Goal: Transaction & Acquisition: Book appointment/travel/reservation

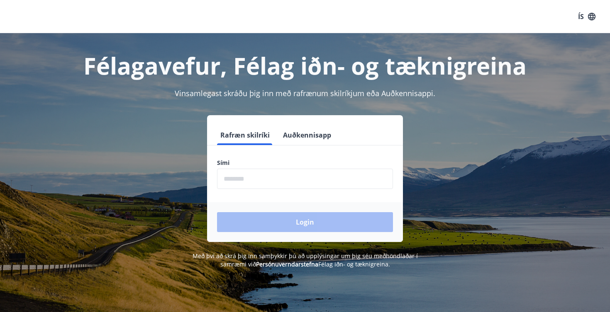
click at [264, 182] on input "phone" at bounding box center [305, 179] width 176 height 20
type input "********"
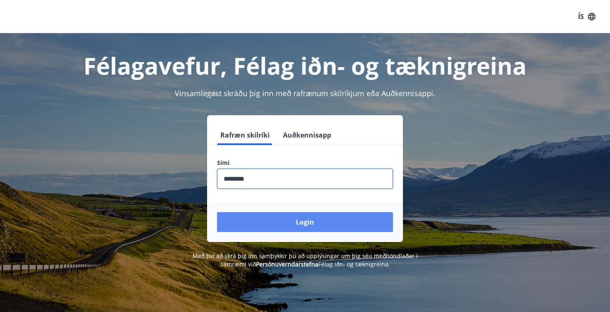
click at [299, 223] on button "Login" at bounding box center [305, 222] width 176 height 20
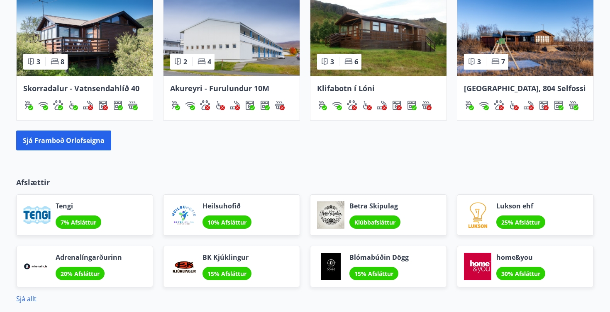
scroll to position [619, 0]
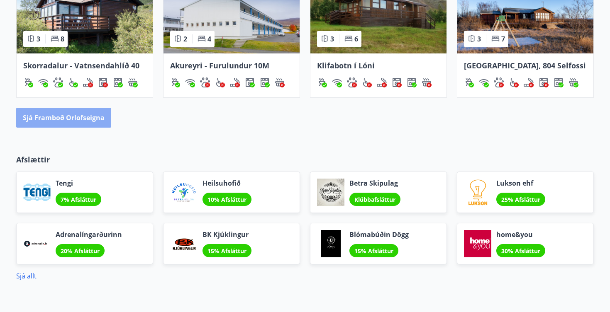
click at [92, 118] on button "Sjá framboð orlofseigna" at bounding box center [63, 118] width 95 height 20
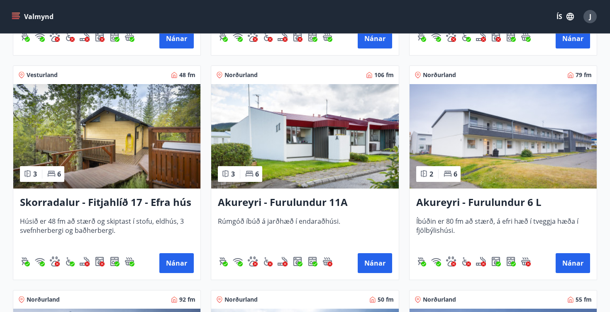
scroll to position [2149, 0]
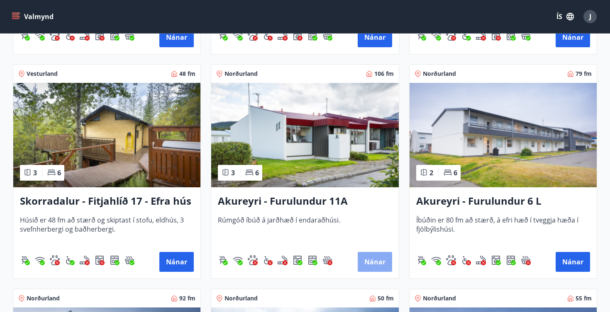
click at [375, 258] on button "Nánar" at bounding box center [374, 262] width 34 height 20
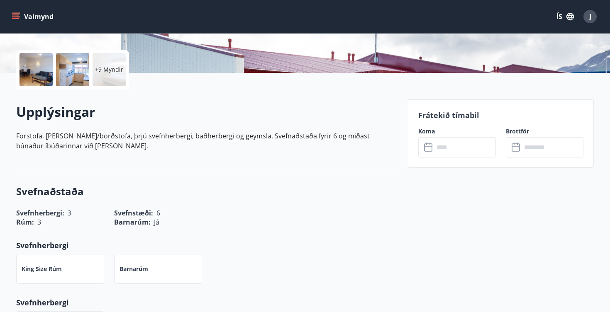
scroll to position [114, 0]
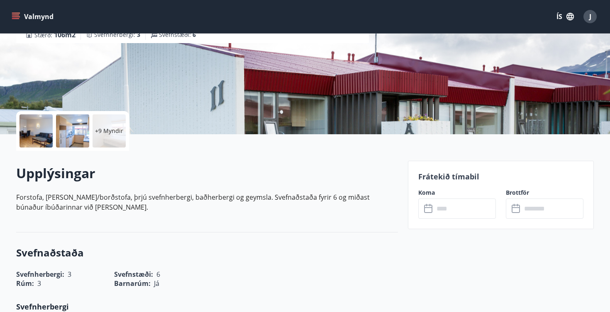
click at [431, 209] on icon at bounding box center [428, 209] width 8 height 8
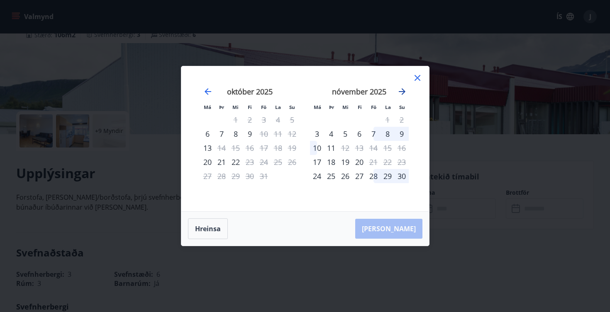
click at [403, 92] on icon "Move forward to switch to the next month." at bounding box center [402, 91] width 7 height 7
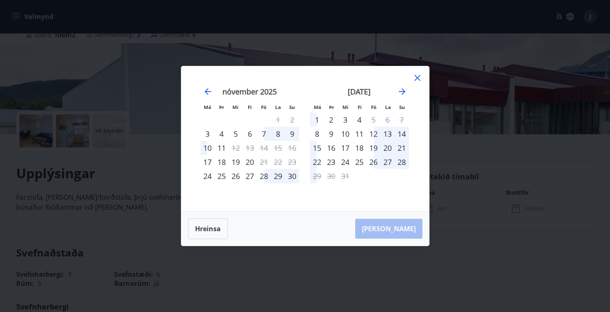
click at [418, 81] on icon at bounding box center [417, 78] width 10 height 10
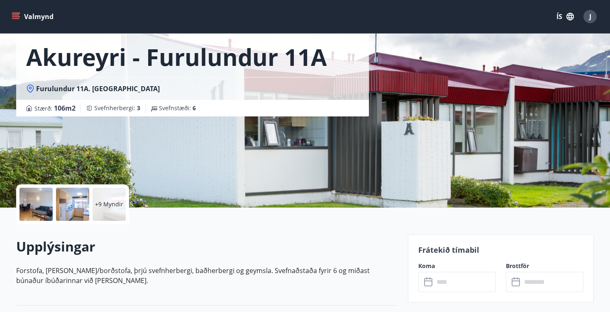
scroll to position [0, 0]
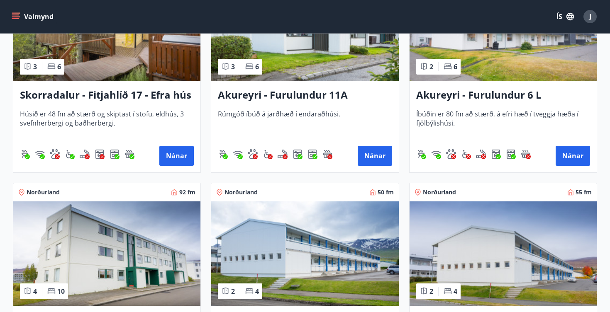
scroll to position [2191, 0]
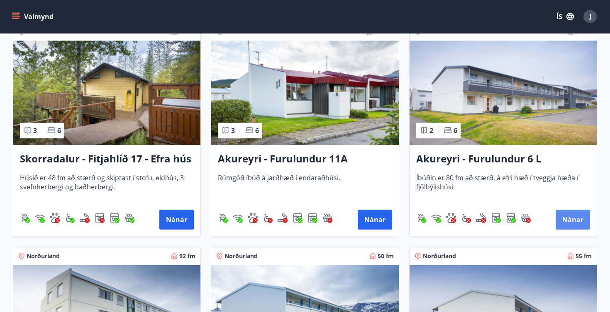
click at [569, 222] on button "Nánar" at bounding box center [572, 220] width 34 height 20
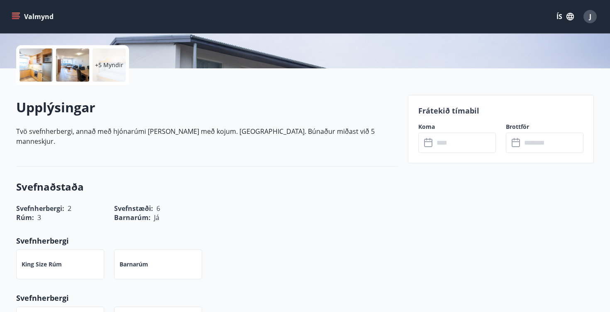
scroll to position [142, 0]
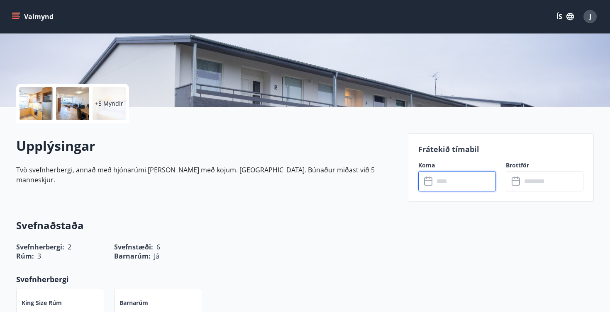
click at [464, 181] on input "text" at bounding box center [465, 181] width 62 height 20
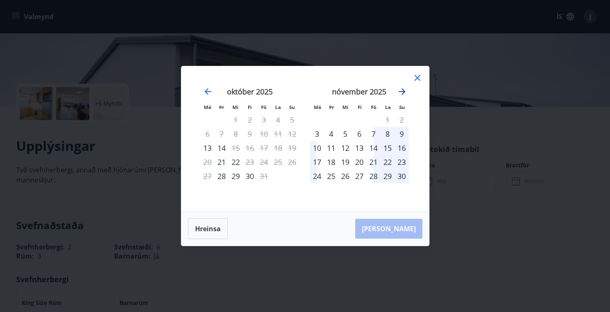
click at [404, 90] on icon "Move forward to switch to the next month." at bounding box center [402, 92] width 10 height 10
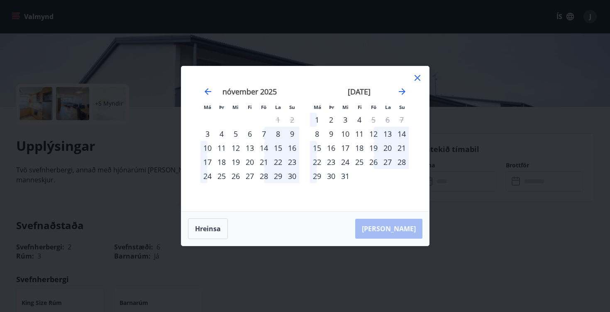
click at [331, 162] on div "23" at bounding box center [331, 162] width 14 height 14
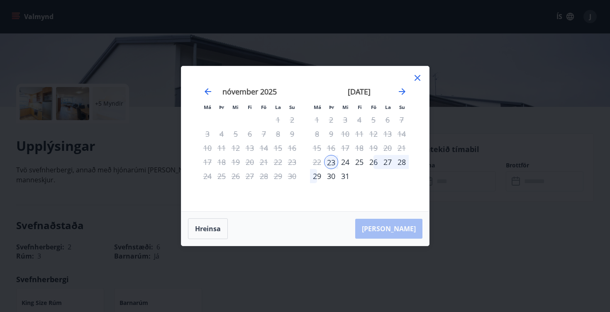
click at [316, 162] on div "22" at bounding box center [317, 162] width 14 height 14
click at [314, 162] on div "22" at bounding box center [317, 162] width 14 height 14
click at [405, 91] on icon "Move forward to switch to the next month." at bounding box center [402, 92] width 10 height 10
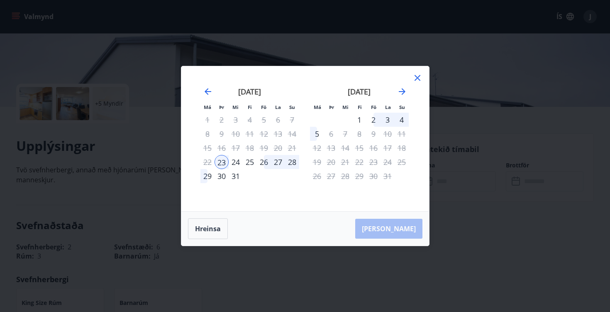
click at [387, 121] on div "3" at bounding box center [387, 120] width 14 height 14
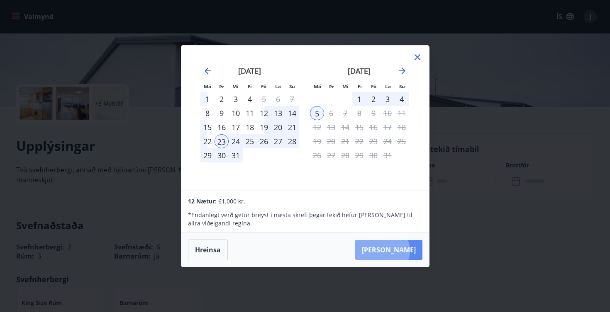
click at [407, 251] on button "Taka Frá" at bounding box center [388, 250] width 67 height 20
click at [209, 156] on div "29" at bounding box center [207, 155] width 14 height 14
click at [224, 140] on div "23" at bounding box center [221, 141] width 14 height 14
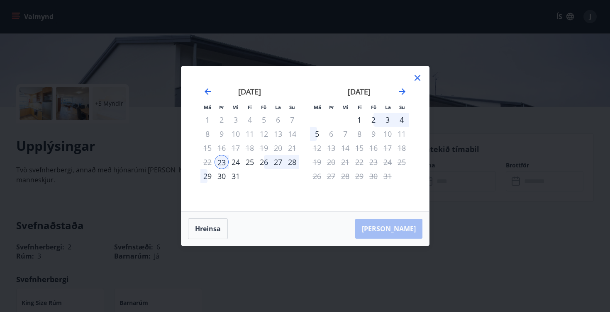
click at [208, 175] on div "29" at bounding box center [207, 176] width 14 height 14
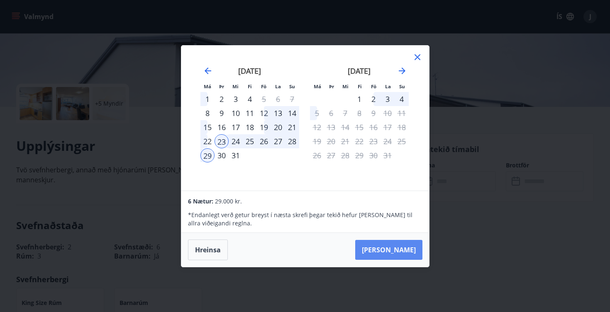
click at [401, 249] on button "Taka Frá" at bounding box center [388, 250] width 67 height 20
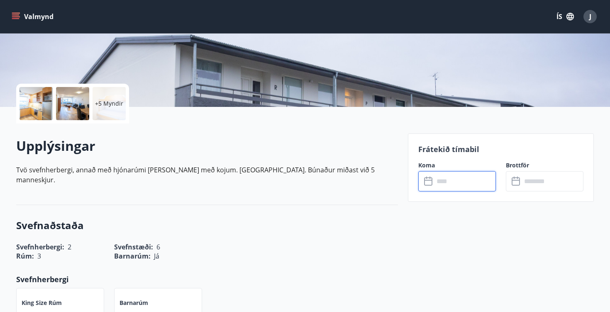
type input "******"
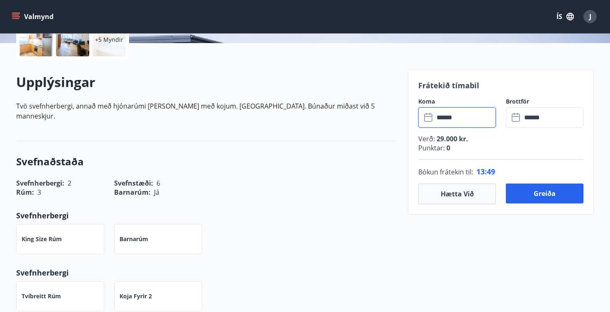
scroll to position [221, 0]
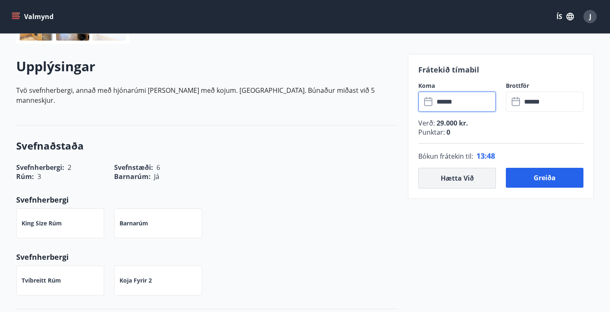
click at [469, 179] on button "Hætta við" at bounding box center [457, 178] width 78 height 21
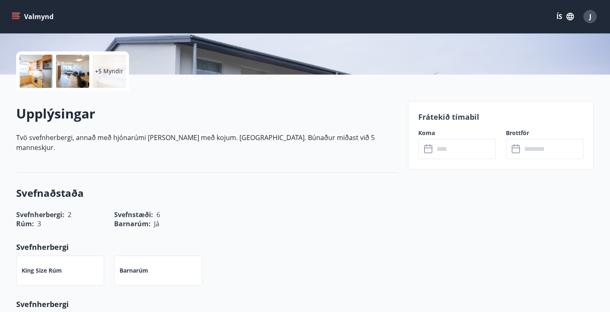
scroll to position [0, 0]
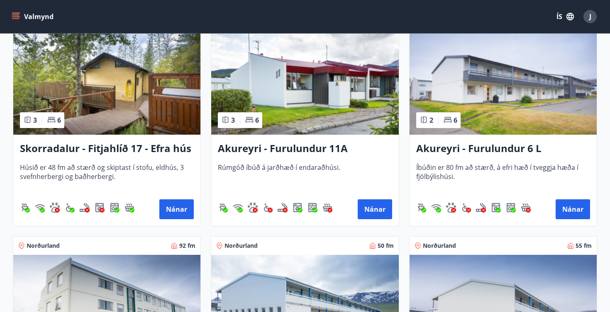
scroll to position [2197, 0]
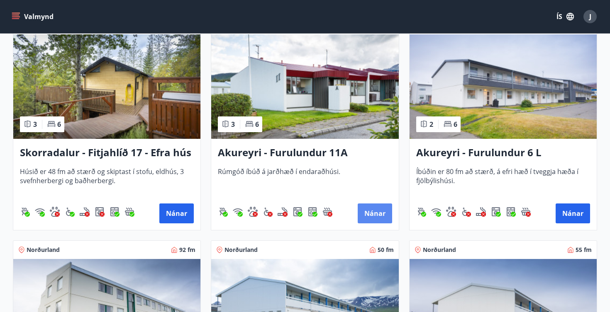
click at [373, 214] on button "Nánar" at bounding box center [374, 214] width 34 height 20
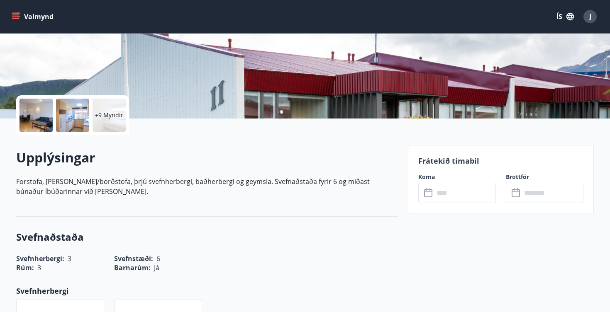
scroll to position [179, 0]
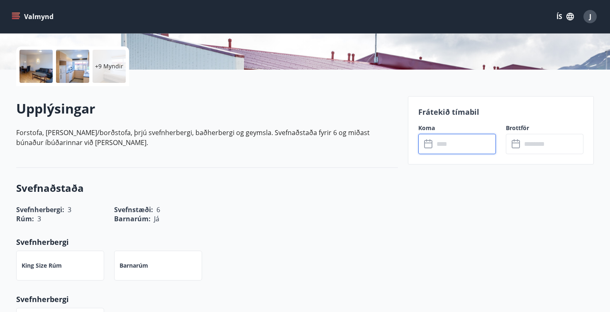
click at [453, 143] on input "text" at bounding box center [465, 144] width 62 height 20
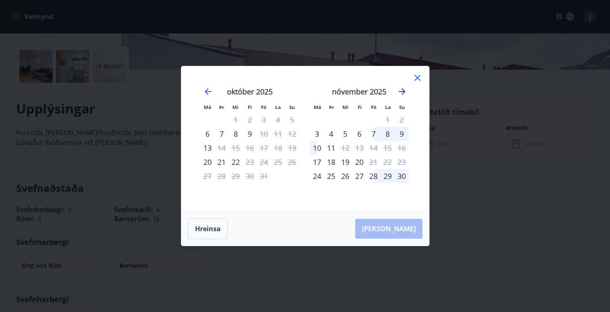
click at [399, 90] on icon "Move forward to switch to the next month." at bounding box center [402, 92] width 10 height 10
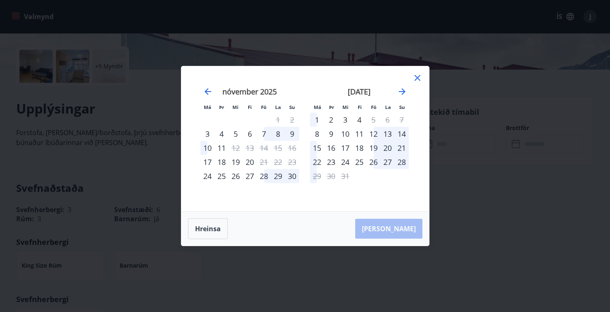
click at [334, 164] on div "23" at bounding box center [331, 162] width 14 height 14
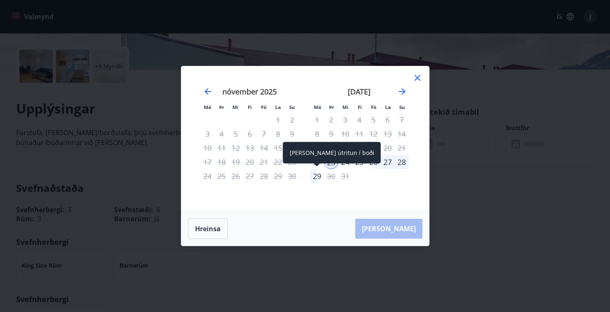
click at [318, 175] on div "29" at bounding box center [317, 176] width 14 height 14
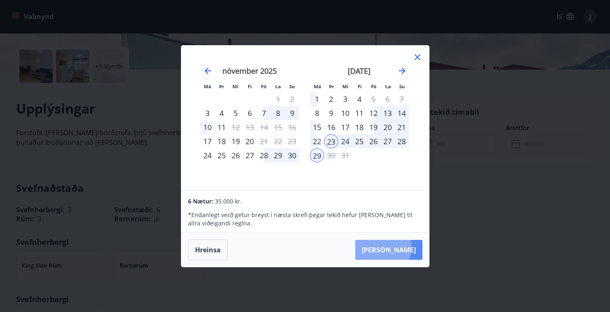
click at [408, 248] on button "Taka Frá" at bounding box center [388, 250] width 67 height 20
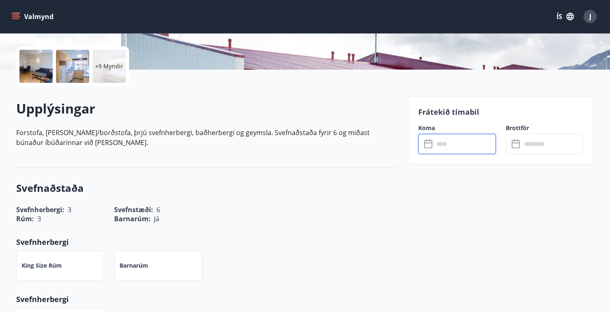
type input "******"
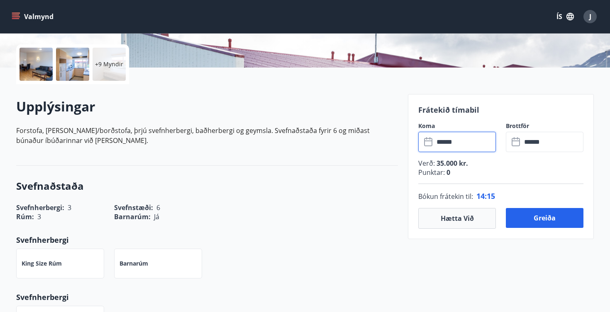
scroll to position [155, 0]
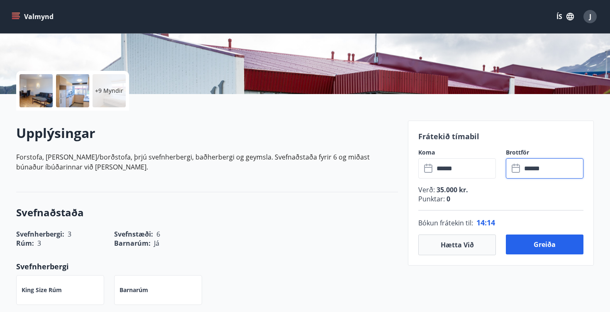
click at [547, 168] on input "******" at bounding box center [552, 168] width 62 height 20
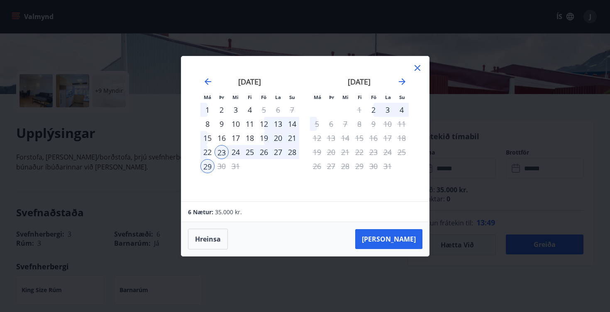
click at [415, 66] on icon at bounding box center [417, 68] width 6 height 6
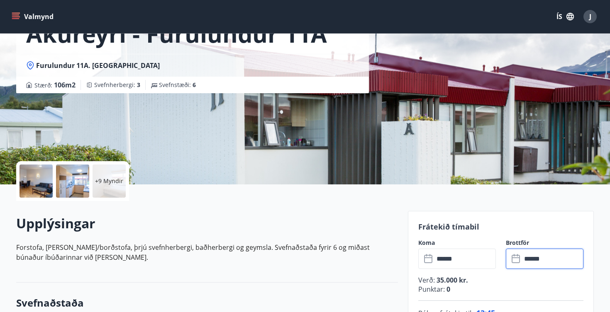
scroll to position [0, 0]
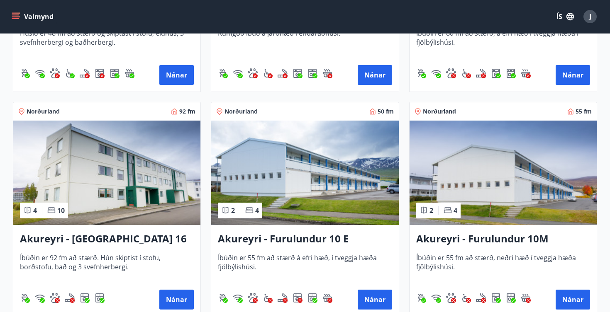
scroll to position [2353, 0]
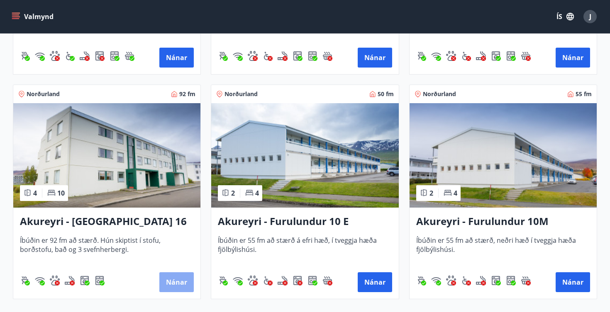
click at [174, 283] on button "Nánar" at bounding box center [176, 282] width 34 height 20
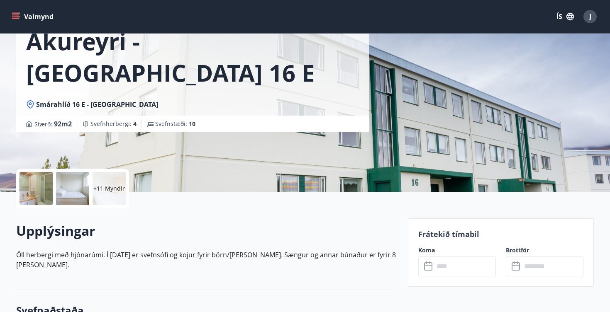
scroll to position [129, 0]
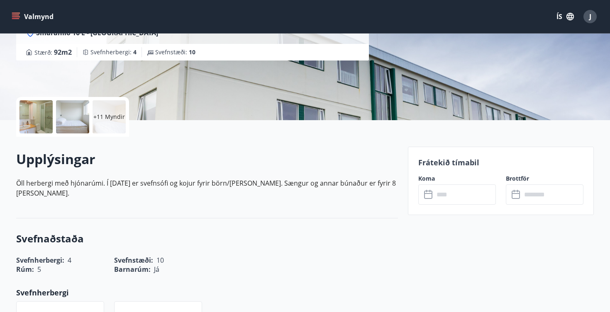
click at [31, 118] on div at bounding box center [35, 116] width 33 height 33
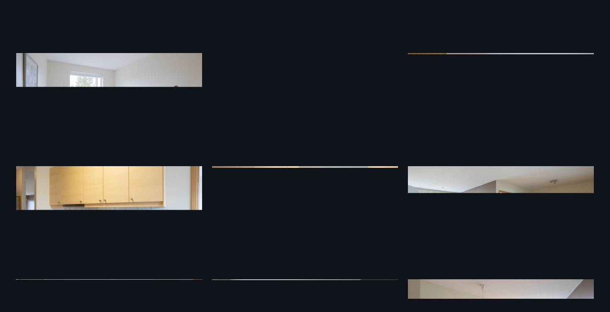
scroll to position [0, 0]
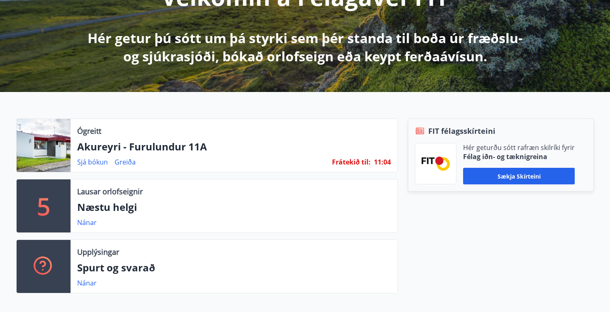
scroll to position [132, 0]
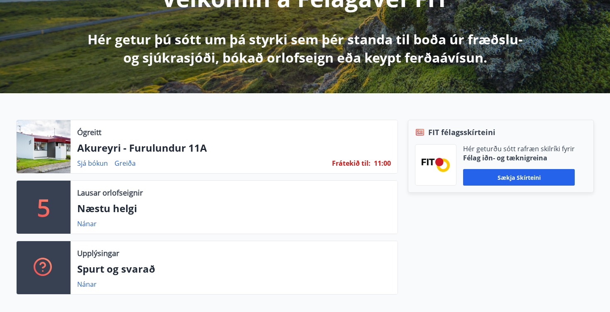
click at [204, 156] on div "Ógreitt Akureyri - Furulundur 11A Sjá bókun Greiða Frátekið til : 11 : 00" at bounding box center [233, 146] width 327 height 53
click at [71, 142] on div "Ógreitt Akureyri - Furulundur 11A Sjá bókun Greiða Frátekið til : 10 : 59" at bounding box center [233, 146] width 327 height 53
click at [52, 139] on div at bounding box center [44, 146] width 54 height 53
click at [340, 145] on p "Akureyri - Furulundur 11A" at bounding box center [234, 148] width 314 height 14
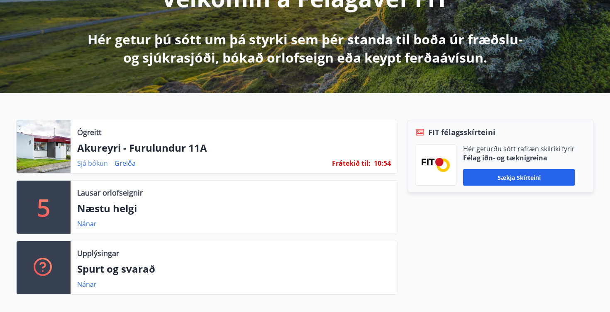
click at [95, 165] on link "Sjá bókun" at bounding box center [92, 163] width 31 height 9
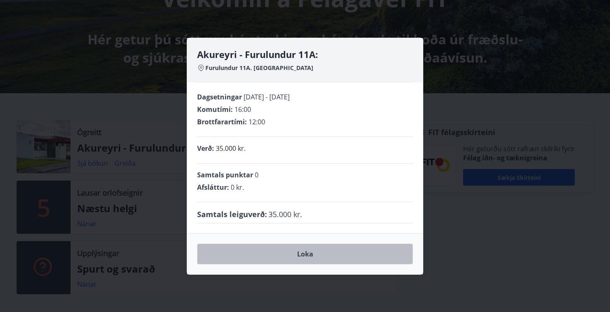
click at [306, 257] on button "Loka" at bounding box center [305, 254] width 216 height 21
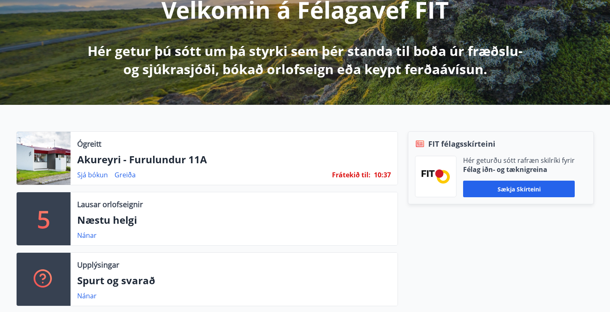
scroll to position [0, 0]
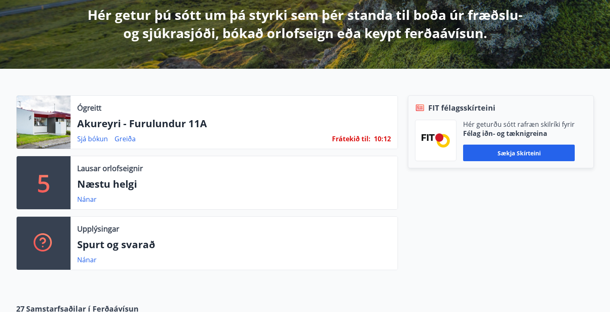
scroll to position [164, 0]
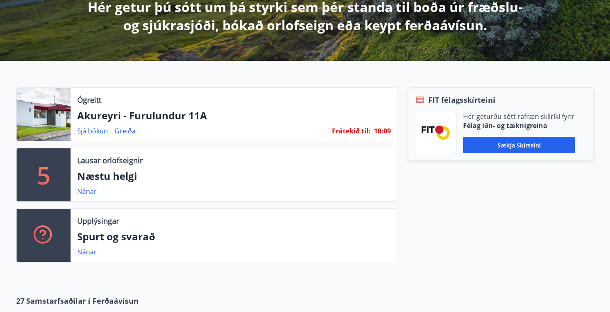
click at [76, 130] on div "Ógreitt Akureyri - Furulundur 11A Sjá bókun Greiða Frátekið til : 10 : 09" at bounding box center [233, 114] width 327 height 53
click at [86, 113] on p "Akureyri - Furulundur 11A" at bounding box center [234, 116] width 314 height 14
click at [55, 110] on div at bounding box center [44, 114] width 54 height 53
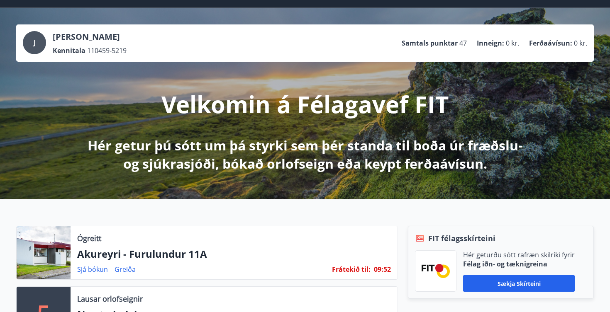
scroll to position [28, 0]
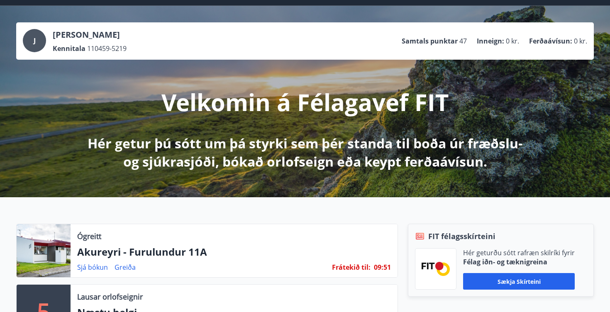
click at [355, 267] on span "Frátekið til :" at bounding box center [351, 267] width 39 height 9
click at [385, 266] on span "50" at bounding box center [386, 267] width 7 height 9
click at [359, 272] on div "Ógreitt Akureyri - Furulundur 11A Sjá bókun Greiða Frátekið til : 09 : 49" at bounding box center [233, 250] width 327 height 53
click at [100, 268] on link "Sjá bókun" at bounding box center [92, 267] width 31 height 9
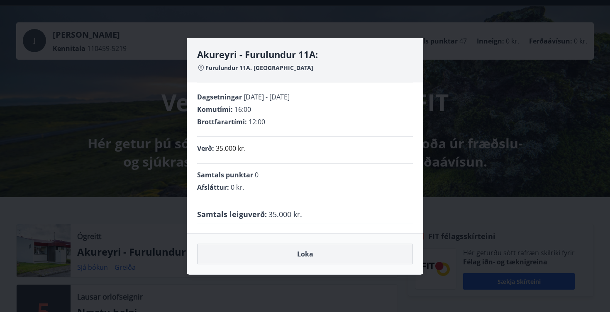
click at [301, 253] on button "Loka" at bounding box center [305, 254] width 216 height 21
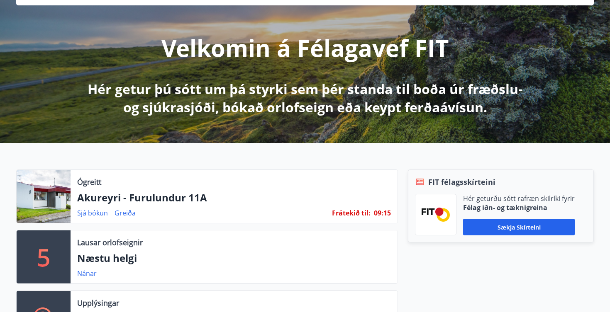
scroll to position [84, 0]
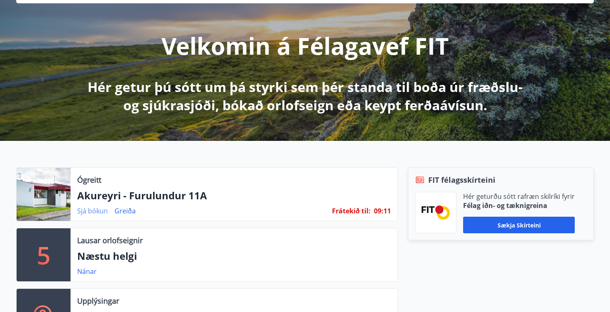
click at [94, 213] on link "Sjá bókun" at bounding box center [92, 211] width 31 height 9
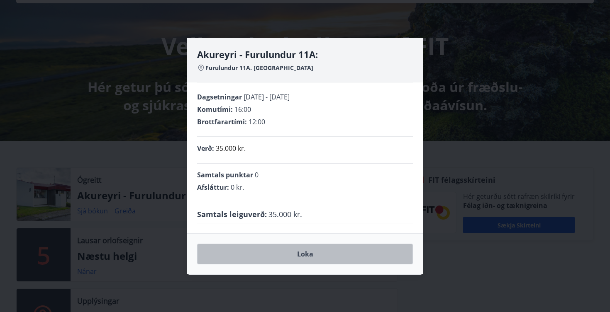
click at [296, 254] on button "Loka" at bounding box center [305, 254] width 216 height 21
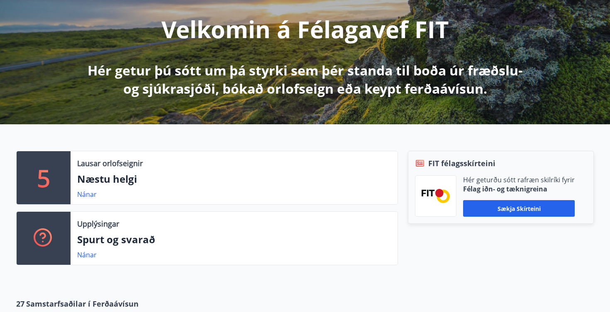
scroll to position [0, 0]
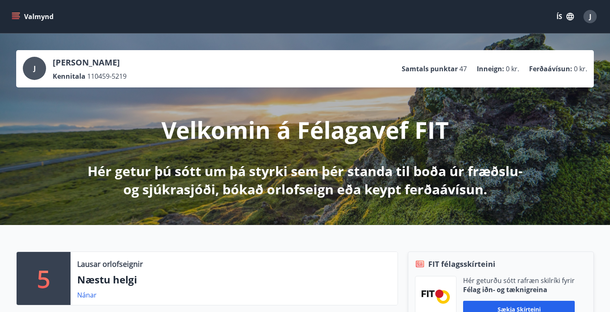
click at [17, 17] on icon "menu" at bounding box center [16, 16] width 9 height 1
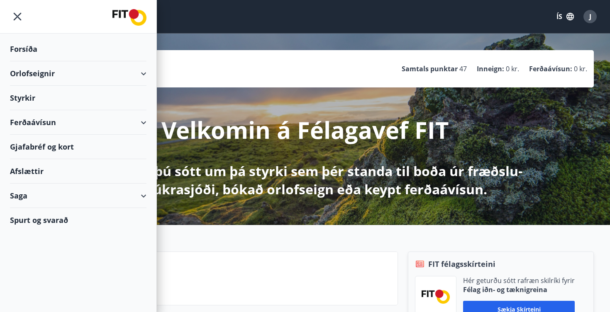
click at [20, 45] on div "Forsíða" at bounding box center [78, 49] width 136 height 24
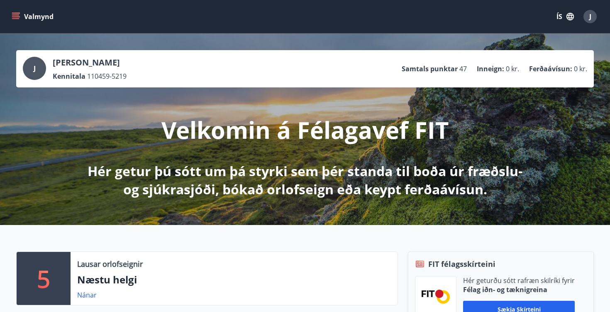
click at [16, 15] on icon "menu" at bounding box center [15, 15] width 7 height 1
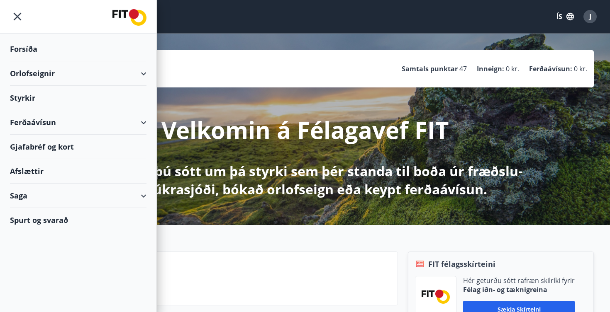
click at [22, 70] on div "Orlofseignir" at bounding box center [78, 73] width 136 height 24
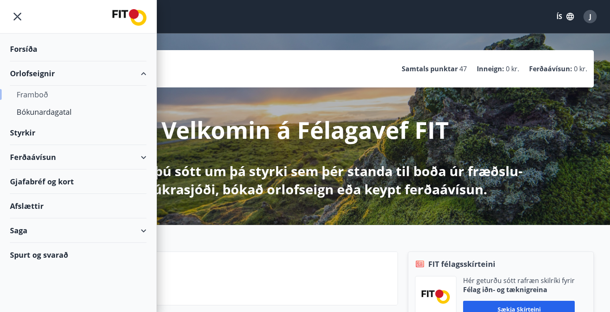
click at [23, 93] on div "Framboð" at bounding box center [78, 94] width 123 height 17
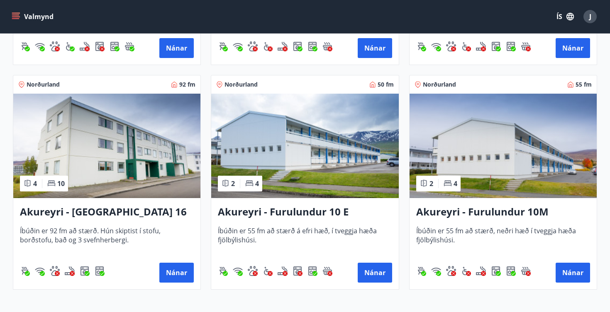
scroll to position [2363, 0]
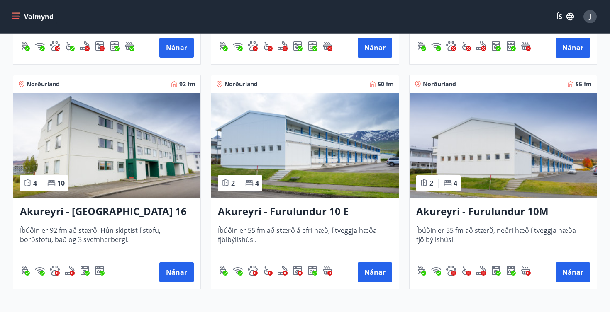
click at [120, 141] on img at bounding box center [106, 145] width 187 height 105
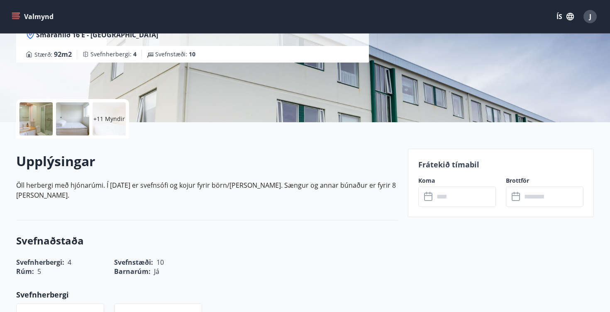
scroll to position [126, 0]
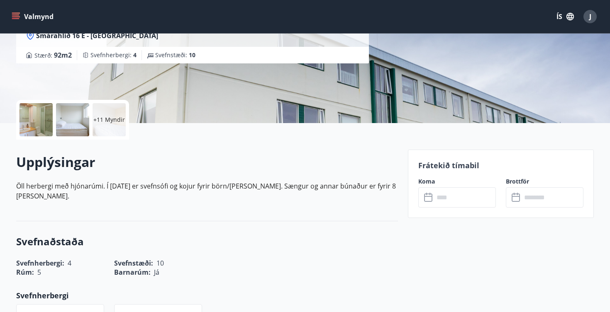
click at [428, 197] on icon at bounding box center [429, 198] width 10 height 10
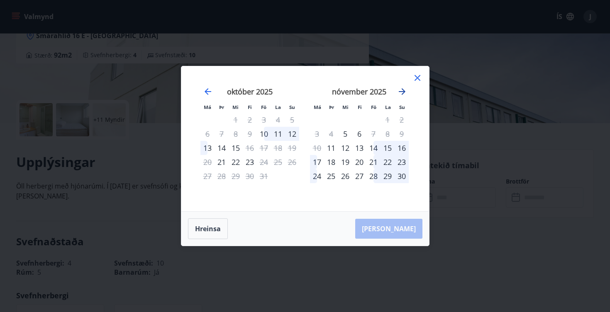
click at [404, 90] on icon "Move forward to switch to the next month." at bounding box center [402, 92] width 10 height 10
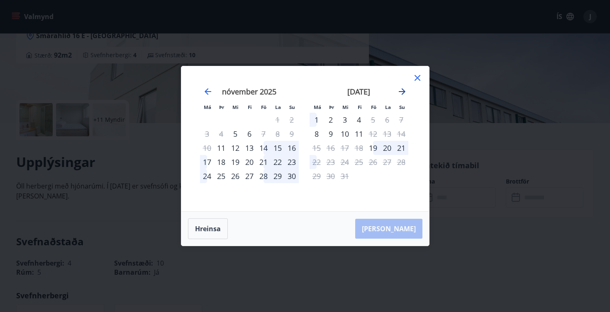
click at [404, 90] on icon "Move forward to switch to the next month." at bounding box center [402, 92] width 10 height 10
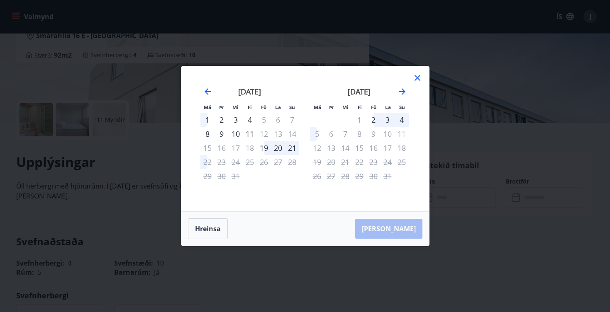
click at [420, 78] on icon at bounding box center [417, 78] width 10 height 10
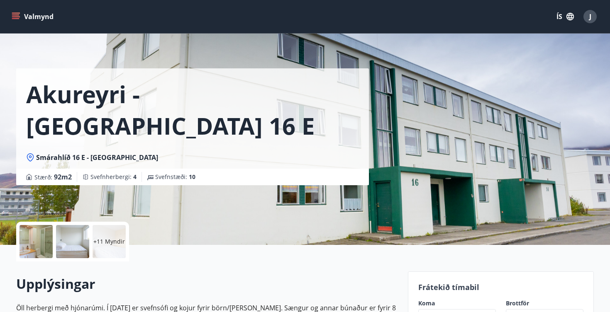
scroll to position [0, 0]
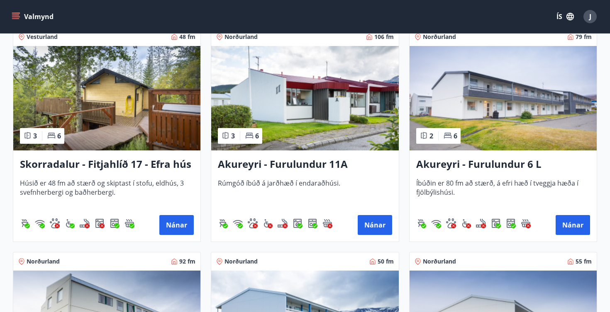
scroll to position [2183, 0]
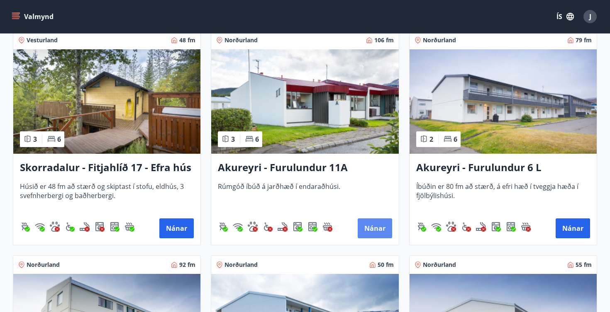
click at [373, 233] on button "Nánar" at bounding box center [374, 229] width 34 height 20
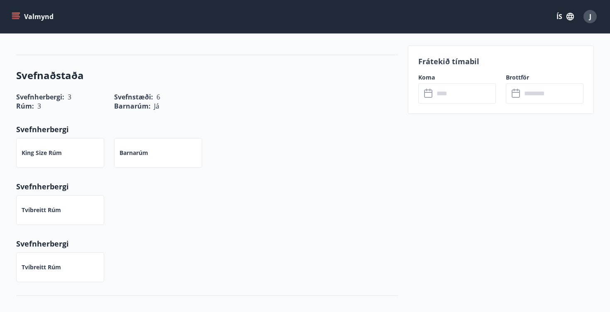
scroll to position [304, 0]
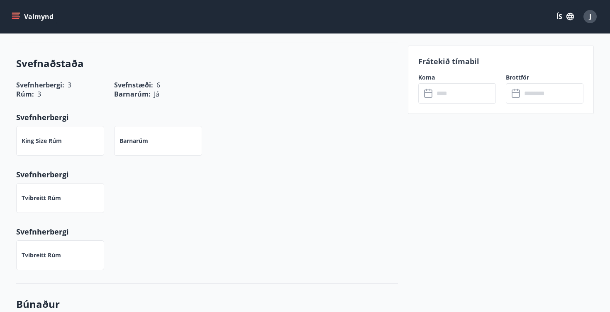
click at [428, 94] on icon at bounding box center [429, 94] width 10 height 10
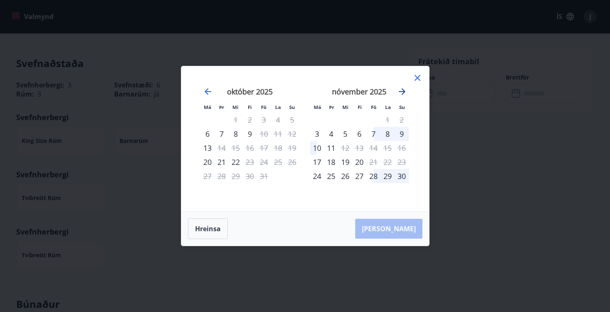
click at [400, 91] on icon "Move forward to switch to the next month." at bounding box center [402, 92] width 10 height 10
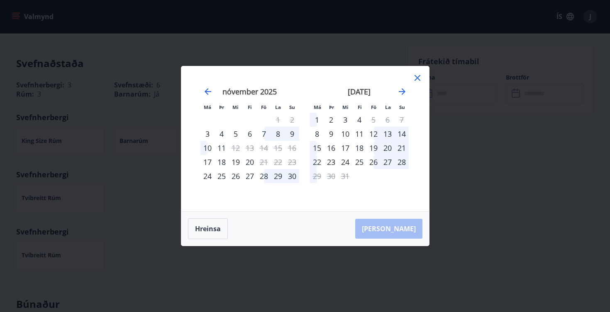
click at [330, 161] on div "23" at bounding box center [331, 162] width 14 height 14
click at [333, 163] on div "23" at bounding box center [331, 162] width 14 height 14
click at [332, 163] on div "23" at bounding box center [331, 162] width 14 height 14
click at [330, 160] on div "23" at bounding box center [331, 162] width 14 height 14
click at [401, 162] on div "28" at bounding box center [401, 162] width 14 height 14
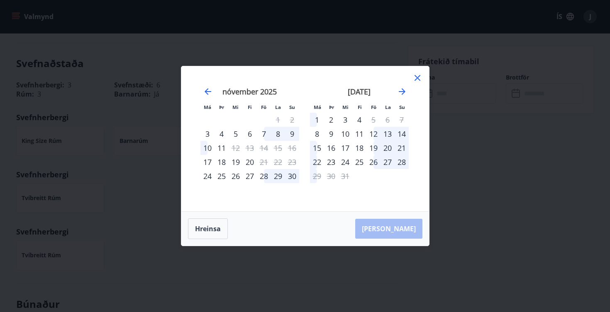
click at [331, 161] on div "23" at bounding box center [331, 162] width 14 height 14
click at [405, 226] on div "Hreinsa Taka Frá" at bounding box center [305, 229] width 248 height 34
click at [207, 90] on icon "Move backward to switch to the previous month." at bounding box center [207, 91] width 7 height 7
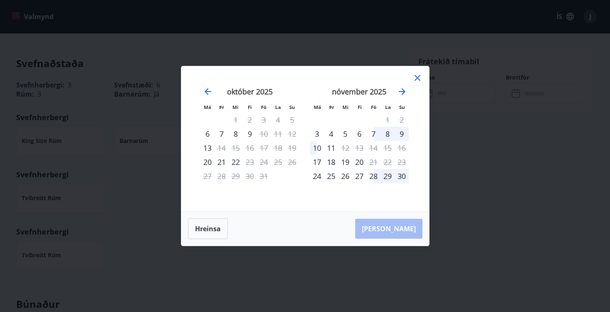
click at [413, 80] on icon at bounding box center [417, 78] width 10 height 10
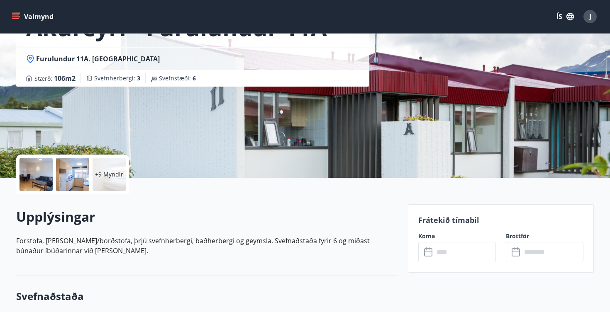
scroll to position [136, 0]
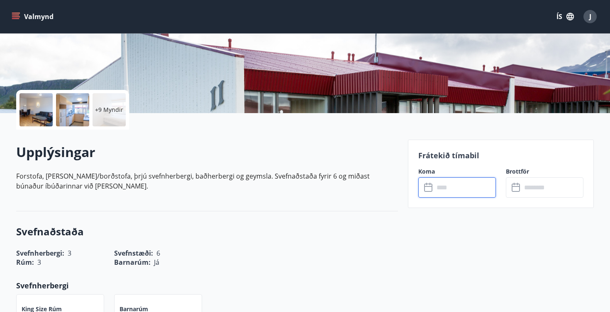
click at [442, 188] on input "text" at bounding box center [465, 187] width 62 height 20
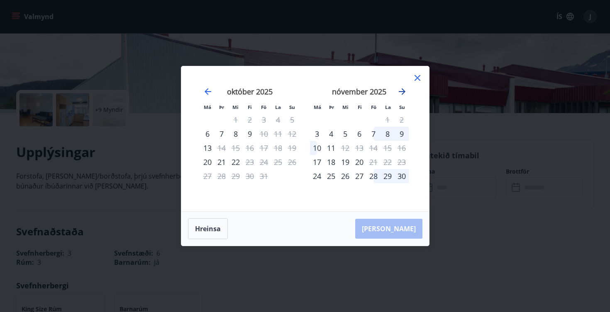
click at [401, 89] on icon "Move forward to switch to the next month." at bounding box center [402, 92] width 10 height 10
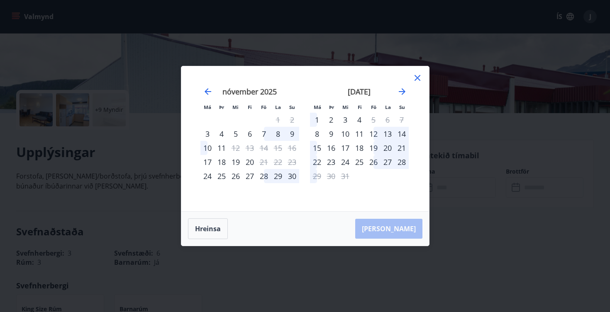
click at [333, 161] on div "23" at bounding box center [331, 162] width 14 height 14
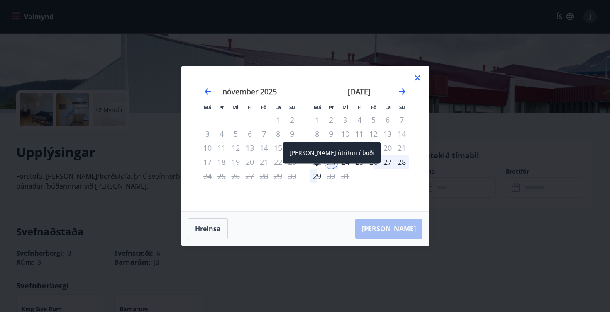
click at [319, 176] on div "29" at bounding box center [317, 176] width 14 height 14
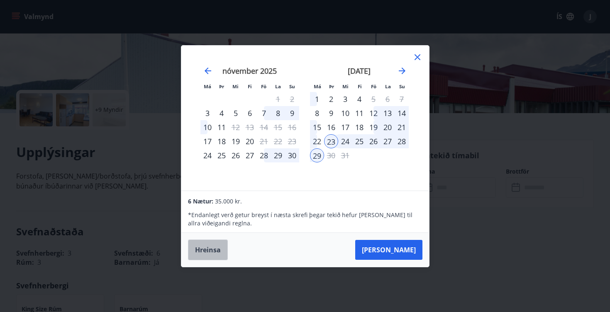
click at [211, 248] on button "Hreinsa" at bounding box center [208, 250] width 40 height 21
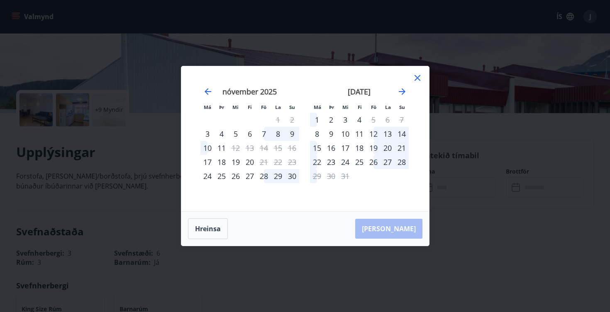
click at [419, 75] on icon at bounding box center [417, 78] width 6 height 6
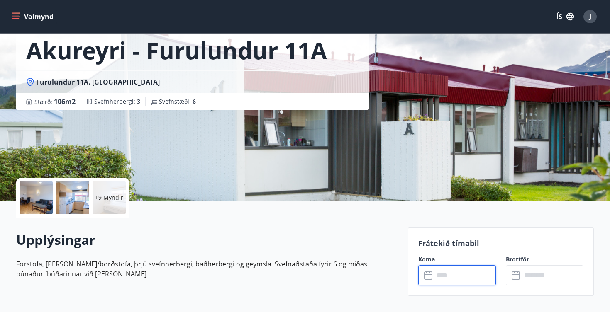
scroll to position [0, 0]
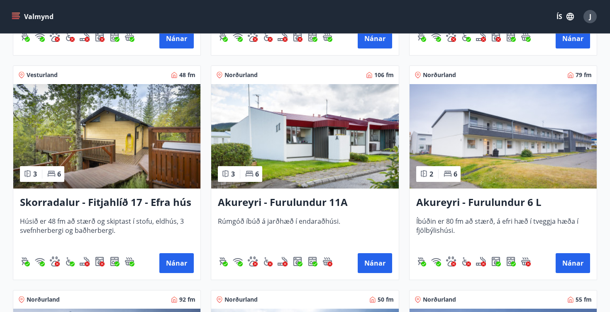
scroll to position [2156, 0]
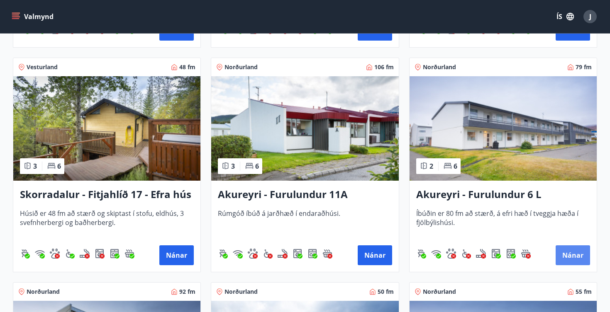
click at [566, 255] on button "Nánar" at bounding box center [572, 256] width 34 height 20
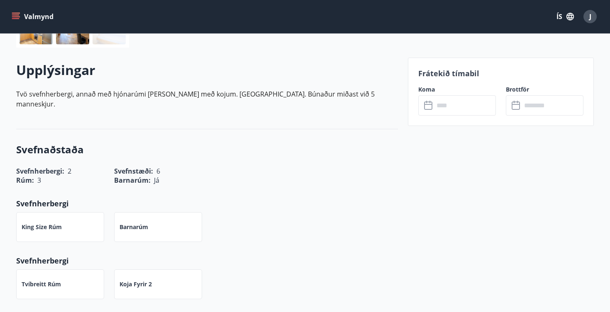
scroll to position [214, 0]
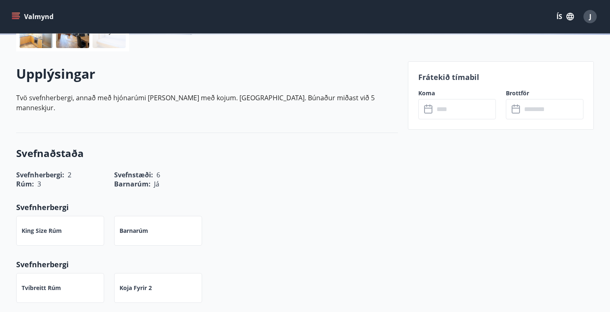
click at [430, 111] on icon at bounding box center [429, 110] width 10 height 10
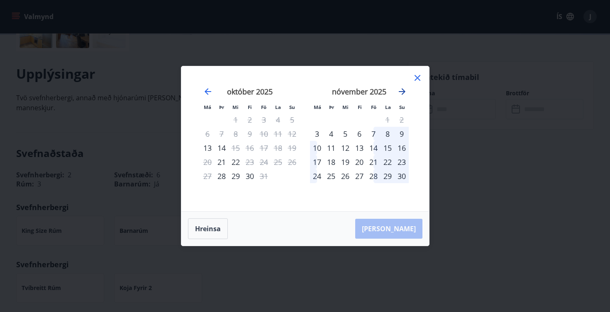
click at [403, 90] on icon "Move forward to switch to the next month." at bounding box center [402, 91] width 7 height 7
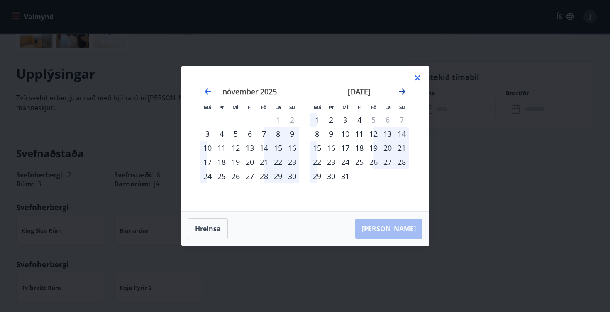
click at [404, 92] on icon "Move forward to switch to the next month." at bounding box center [402, 92] width 10 height 10
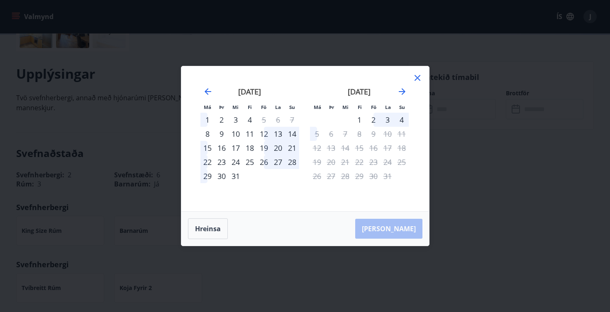
click at [224, 159] on div "23" at bounding box center [221, 162] width 14 height 14
click at [220, 162] on div "23" at bounding box center [221, 162] width 14 height 14
click at [209, 89] on icon "Move backward to switch to the previous month." at bounding box center [208, 92] width 10 height 10
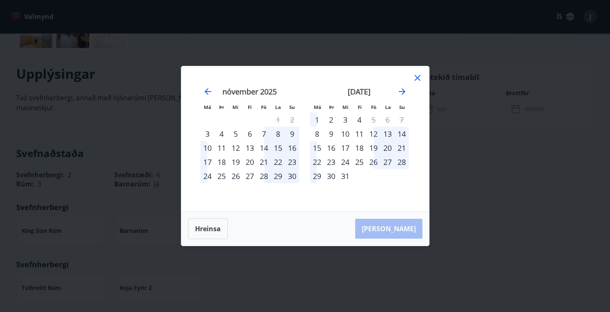
click at [418, 80] on icon at bounding box center [417, 78] width 6 height 6
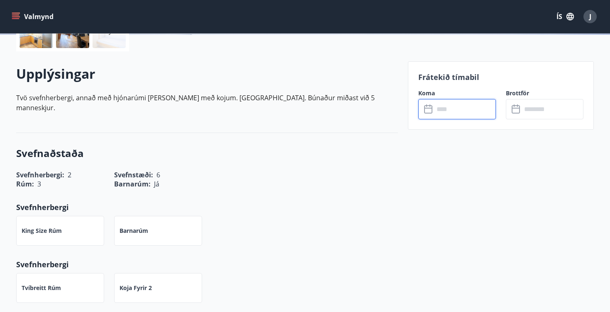
click at [447, 113] on input "text" at bounding box center [465, 109] width 62 height 20
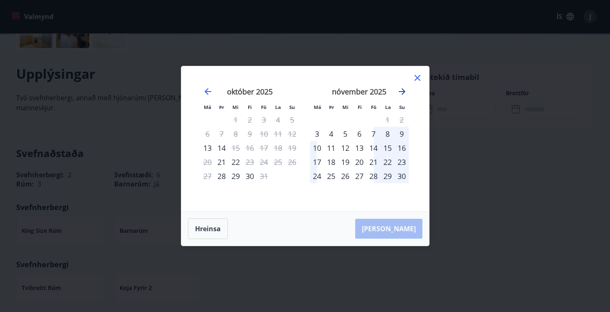
click at [404, 92] on icon "Move forward to switch to the next month." at bounding box center [402, 91] width 7 height 7
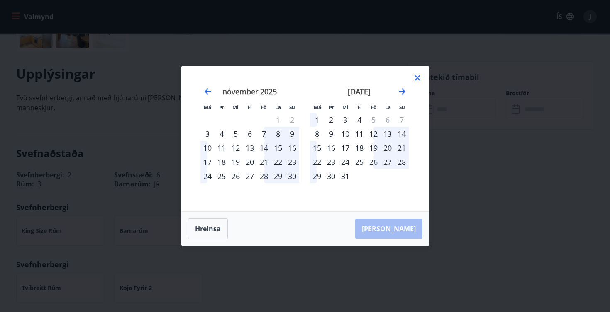
click at [332, 161] on div "23" at bounding box center [331, 162] width 14 height 14
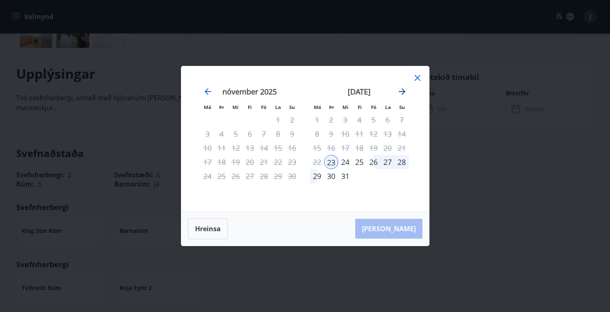
click at [405, 87] on icon "Move forward to switch to the next month." at bounding box center [402, 92] width 10 height 10
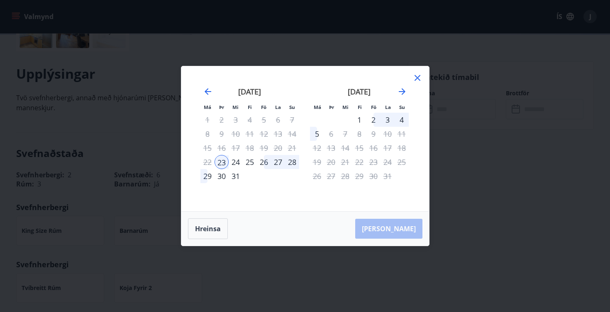
click at [384, 121] on div "3" at bounding box center [387, 120] width 14 height 14
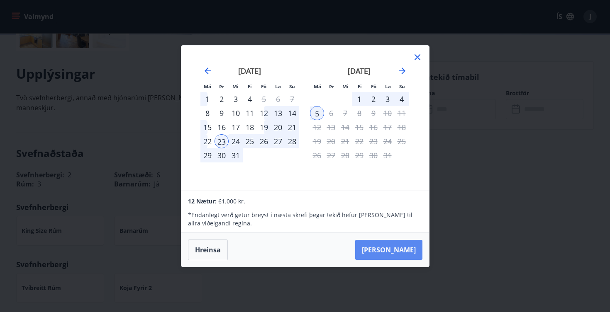
click at [406, 246] on button "Taka Frá" at bounding box center [388, 250] width 67 height 20
click at [418, 59] on icon at bounding box center [417, 57] width 10 height 10
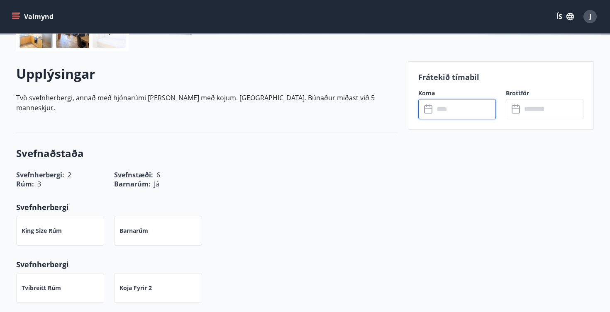
click at [459, 107] on input "text" at bounding box center [465, 109] width 62 height 20
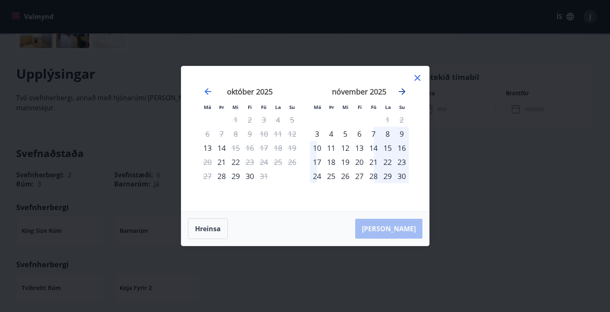
click at [401, 91] on icon "Move forward to switch to the next month." at bounding box center [402, 91] width 7 height 7
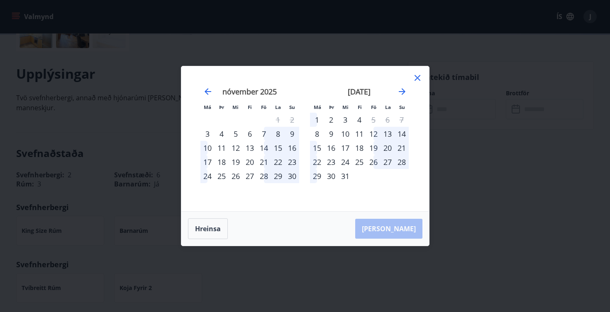
click at [330, 161] on div "23" at bounding box center [331, 162] width 14 height 14
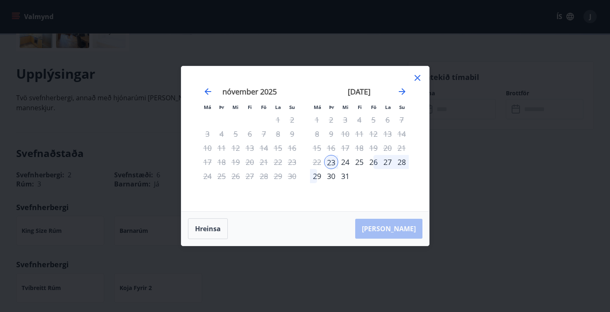
click at [316, 178] on div "29" at bounding box center [317, 176] width 14 height 14
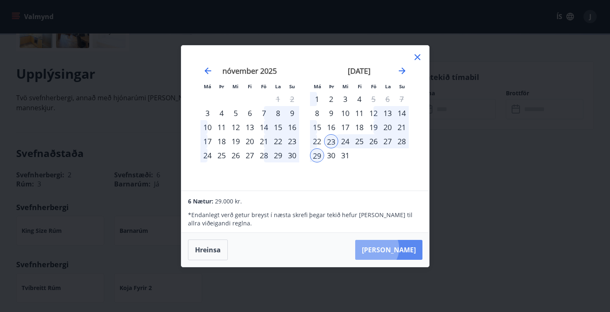
click at [400, 249] on button "Taka Frá" at bounding box center [388, 250] width 67 height 20
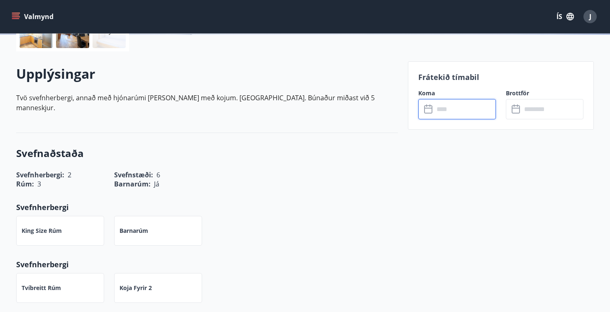
type input "******"
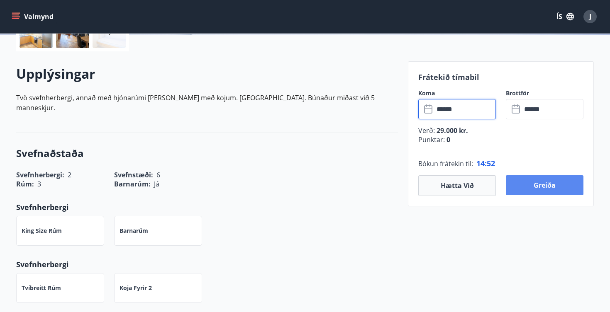
click at [546, 183] on button "Greiða" at bounding box center [545, 185] width 78 height 20
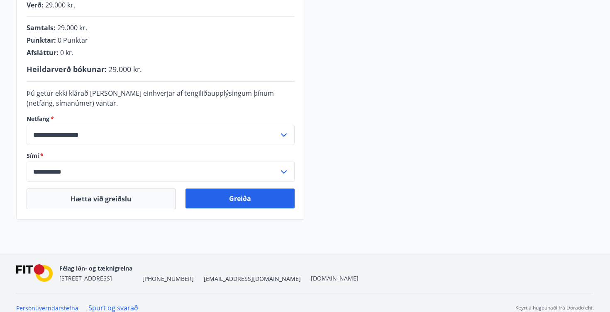
scroll to position [236, 0]
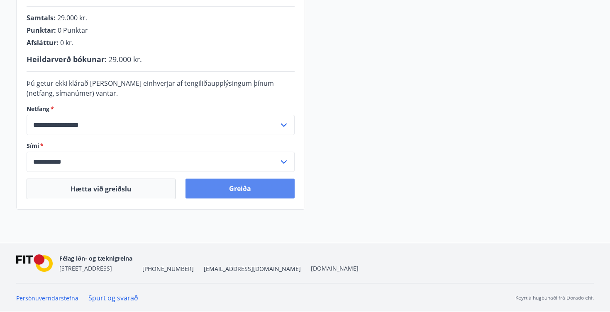
click at [243, 189] on button "Greiða" at bounding box center [239, 189] width 109 height 20
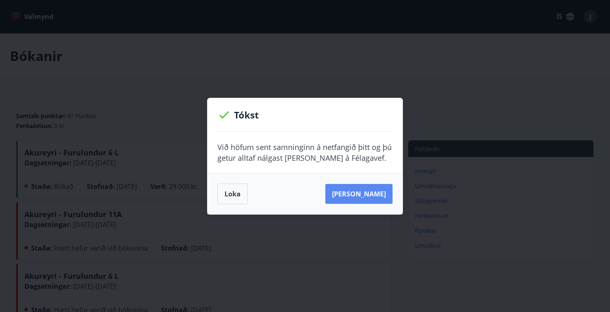
click at [367, 195] on button "[PERSON_NAME]" at bounding box center [358, 194] width 67 height 20
click at [233, 197] on button "Loka" at bounding box center [232, 194] width 30 height 21
